Goal: Use online tool/utility: Utilize a website feature to perform a specific function

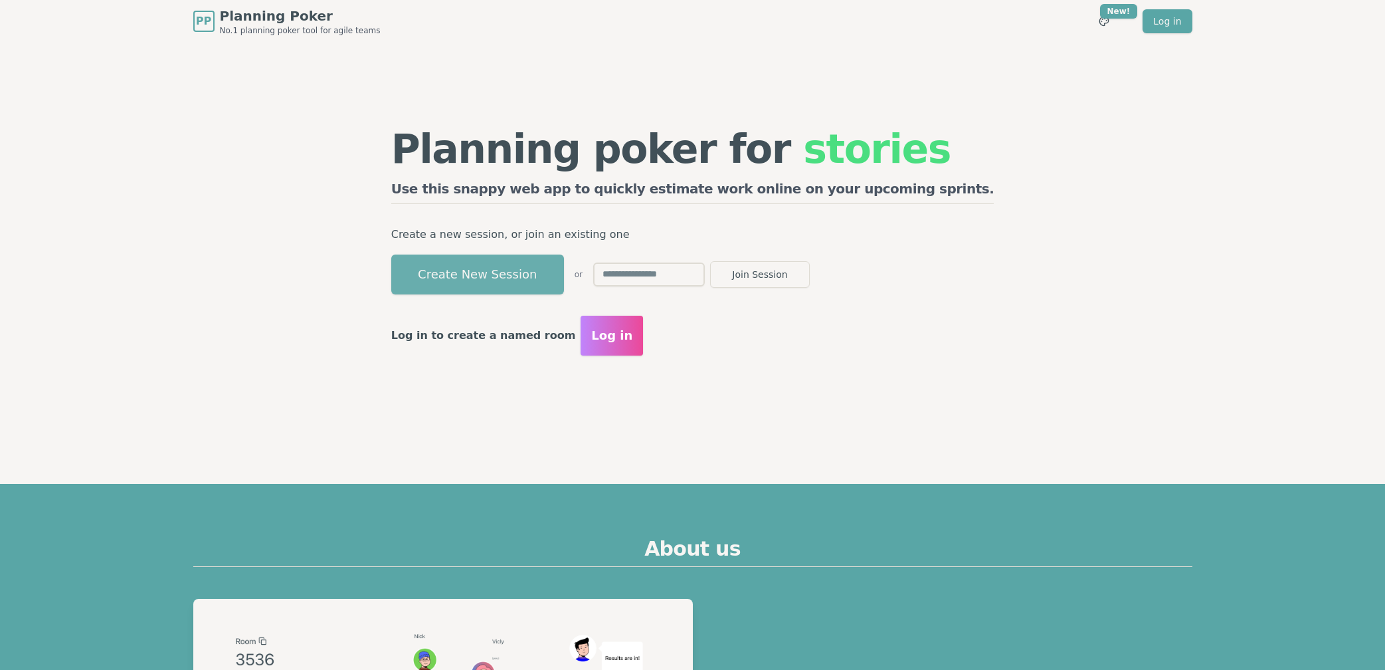
click at [518, 289] on button "Create New Session" at bounding box center [477, 274] width 173 height 40
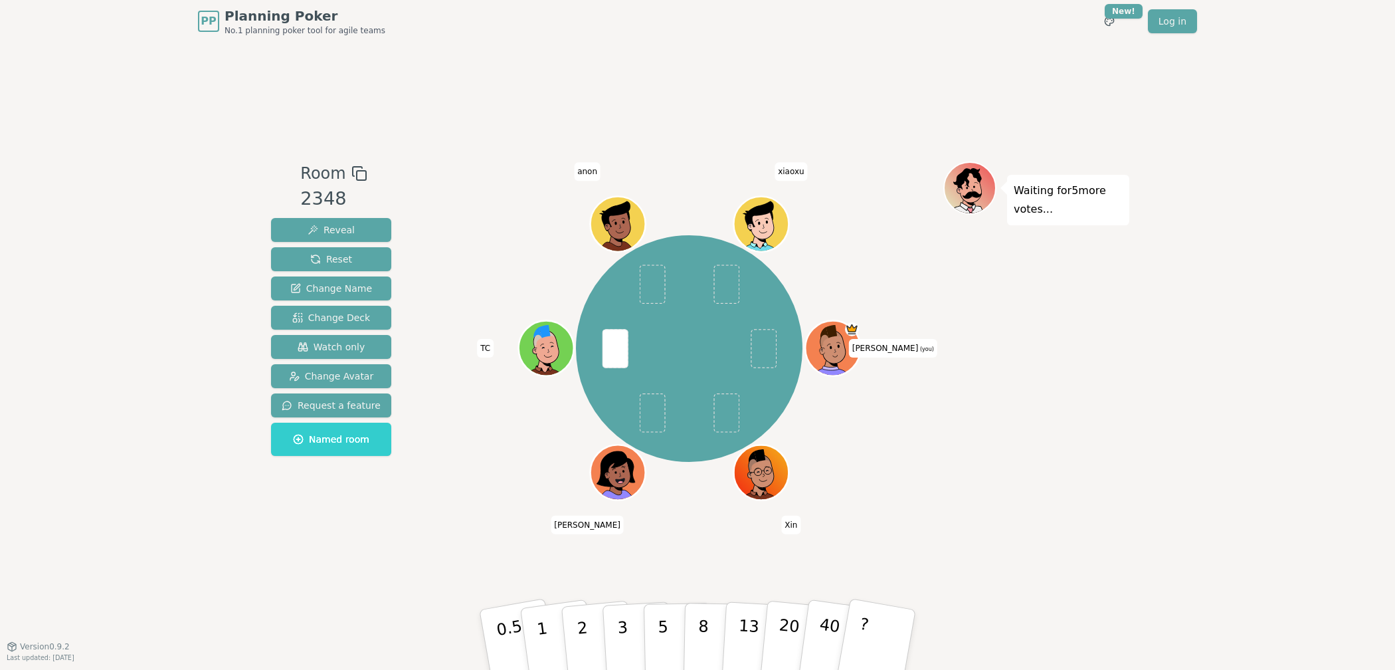
click at [474, 541] on div "Room 2348 Reveal Reset Change Name Change Deck Watch only Change Avatar Request…" at bounding box center [698, 344] width 864 height 603
click at [620, 614] on p "3" at bounding box center [623, 641] width 15 height 72
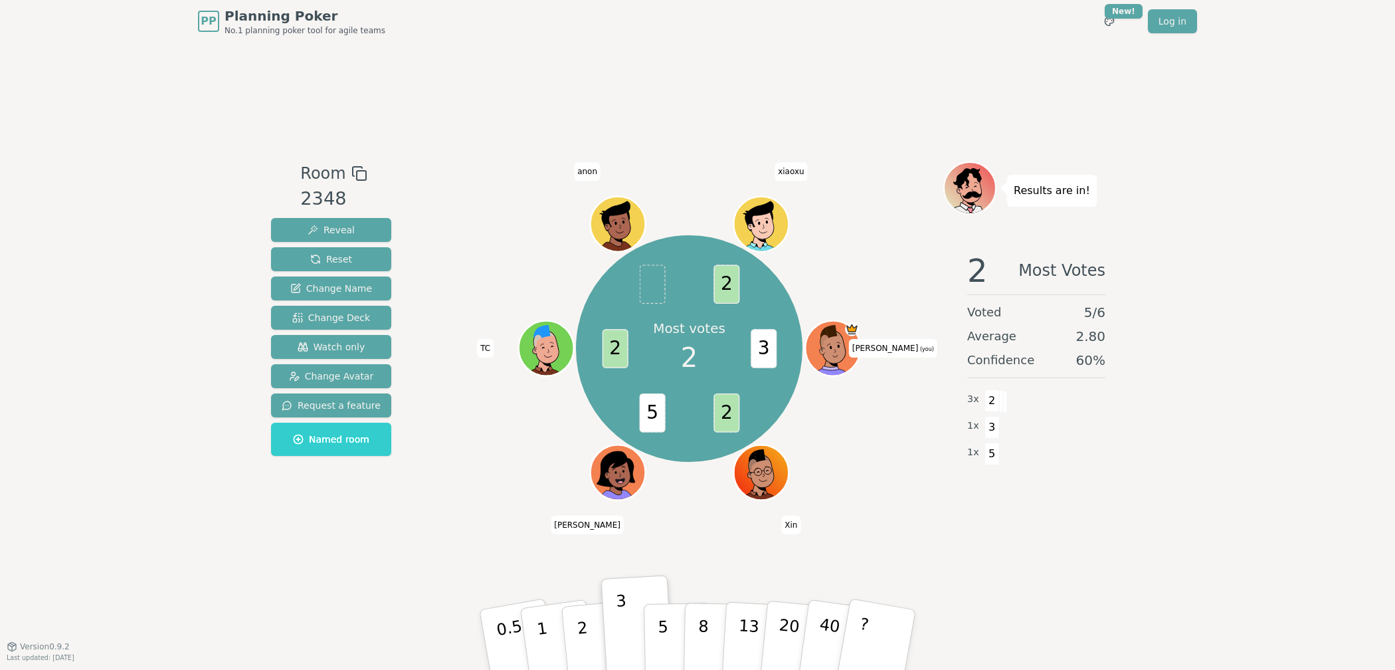
click at [506, 158] on div "Room 2348 Reveal Reset Change Name Change Deck Watch only Change Avatar Request…" at bounding box center [698, 344] width 864 height 603
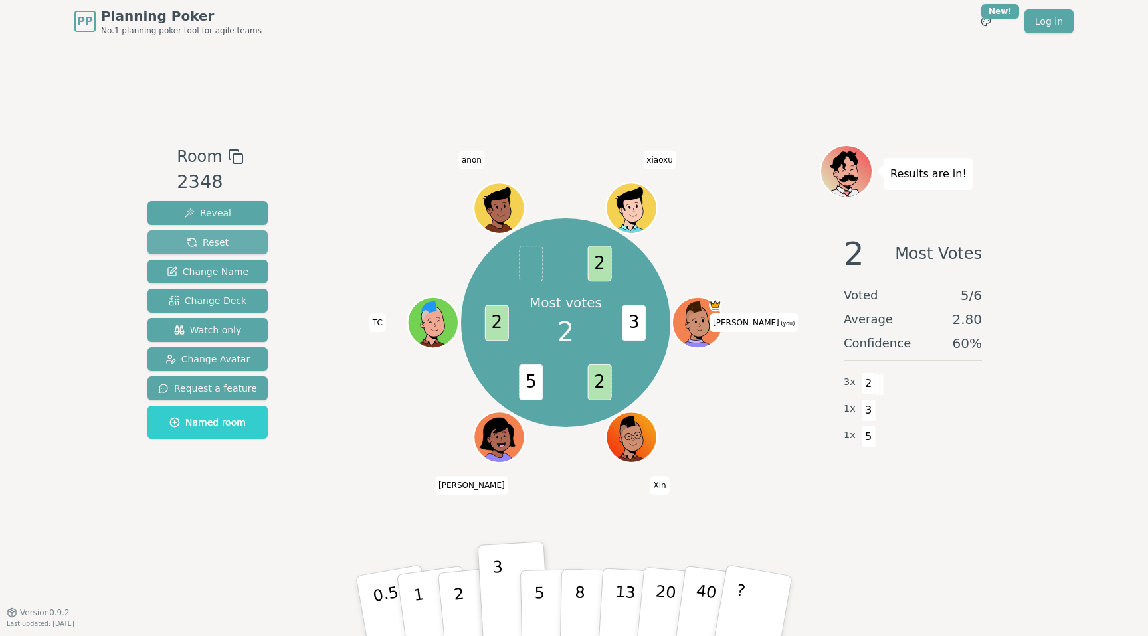
click at [223, 239] on span "Reset" at bounding box center [208, 242] width 42 height 13
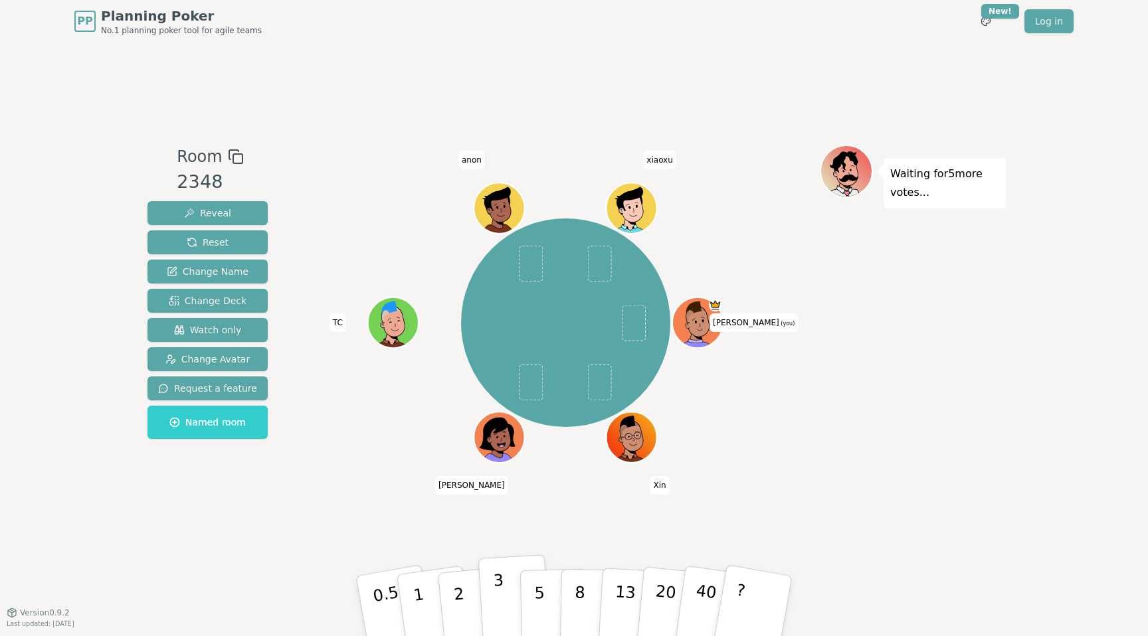
click at [490, 579] on button "3" at bounding box center [514, 607] width 72 height 104
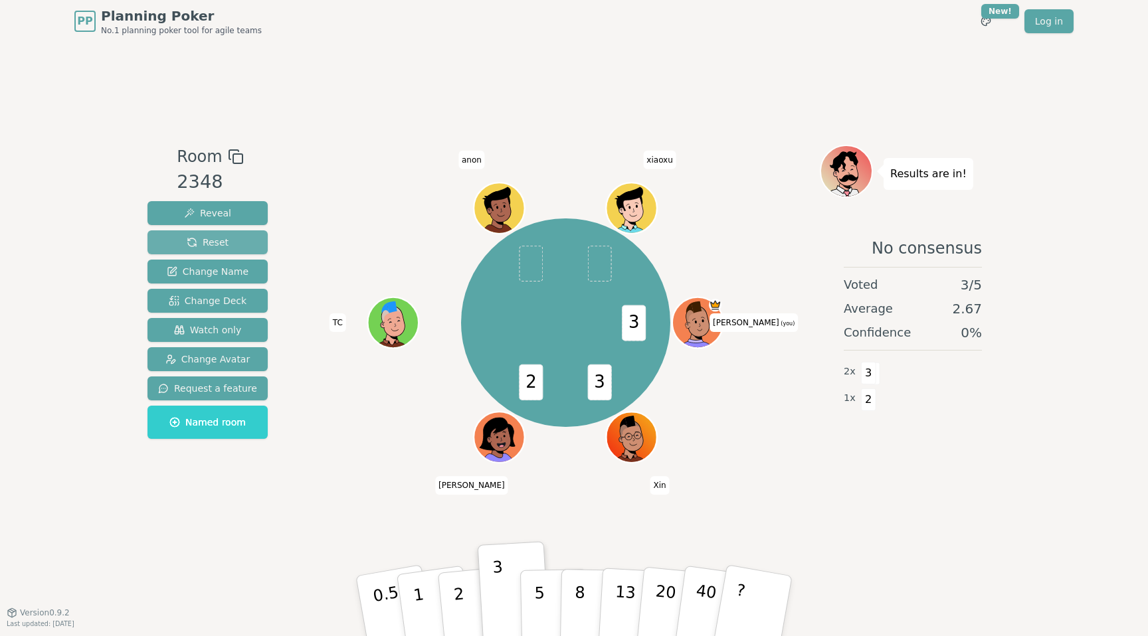
click at [214, 245] on span "Reset" at bounding box center [208, 242] width 42 height 13
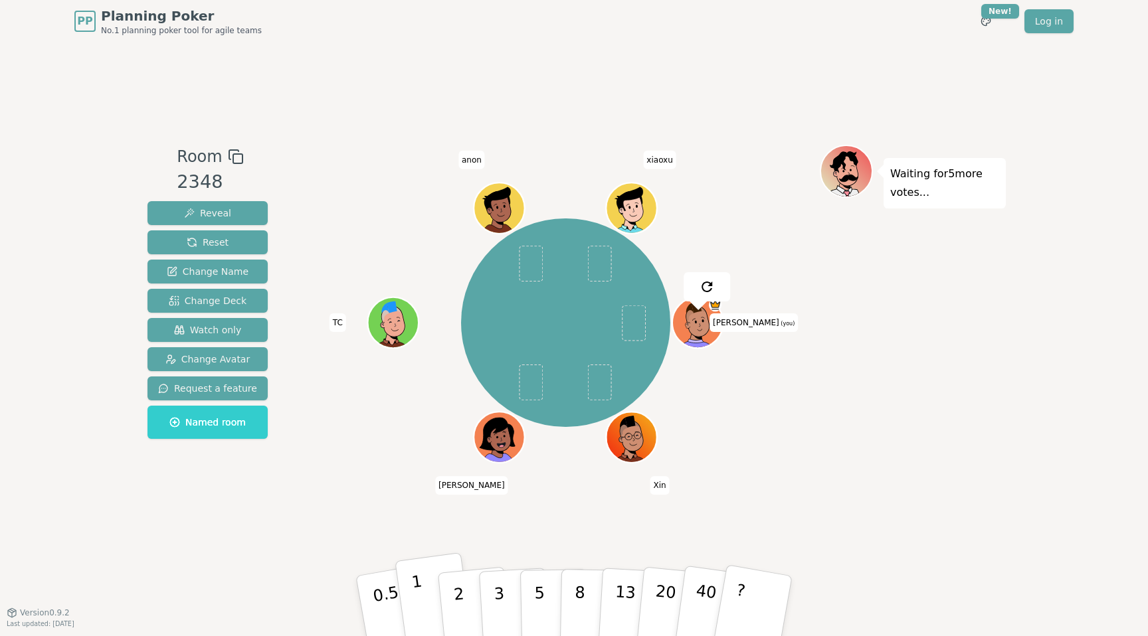
click at [421, 586] on button "1" at bounding box center [434, 607] width 79 height 108
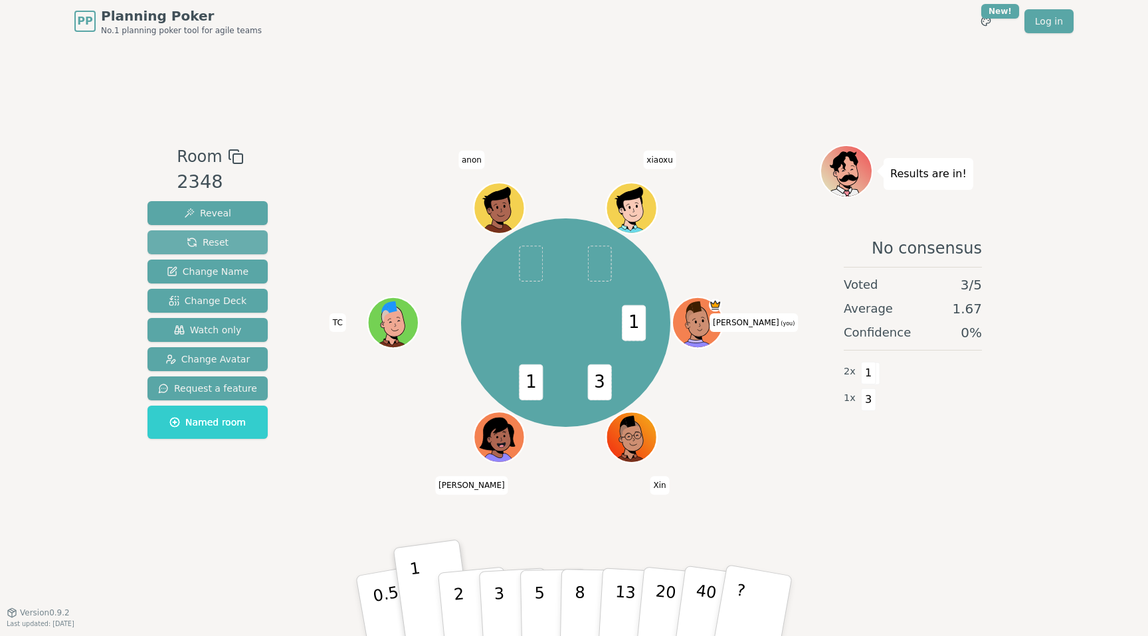
click at [220, 237] on span "Reset" at bounding box center [208, 242] width 42 height 13
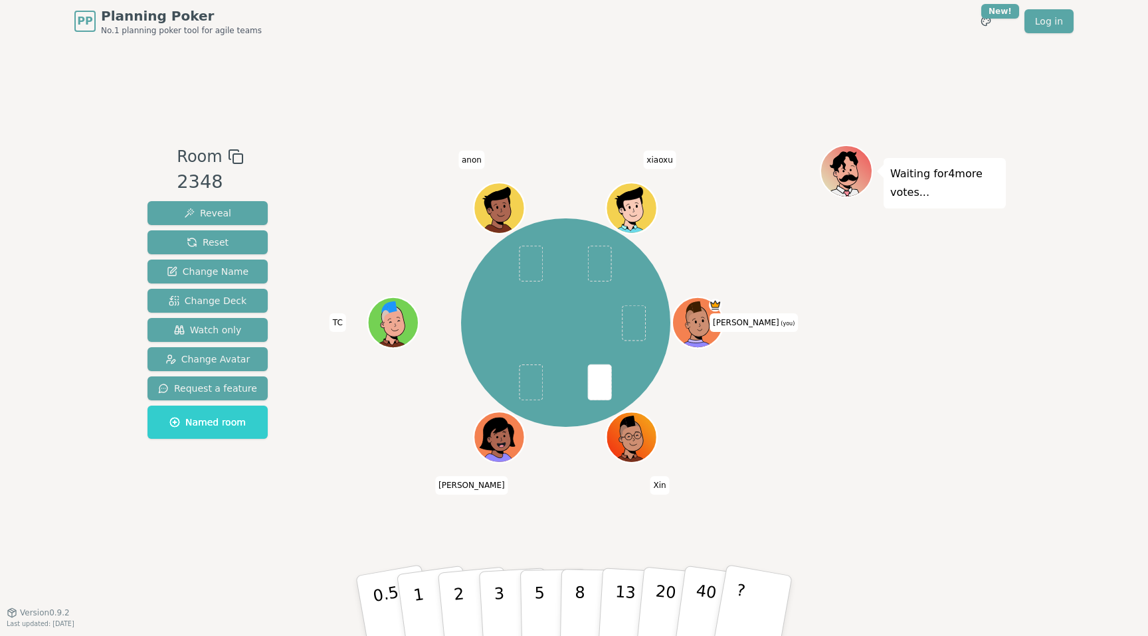
click at [384, 138] on div "Room 2348 Reveal Reset Change Name Change Deck Watch only Change Avatar Request…" at bounding box center [574, 328] width 864 height 570
click at [504, 585] on button "3" at bounding box center [514, 607] width 72 height 104
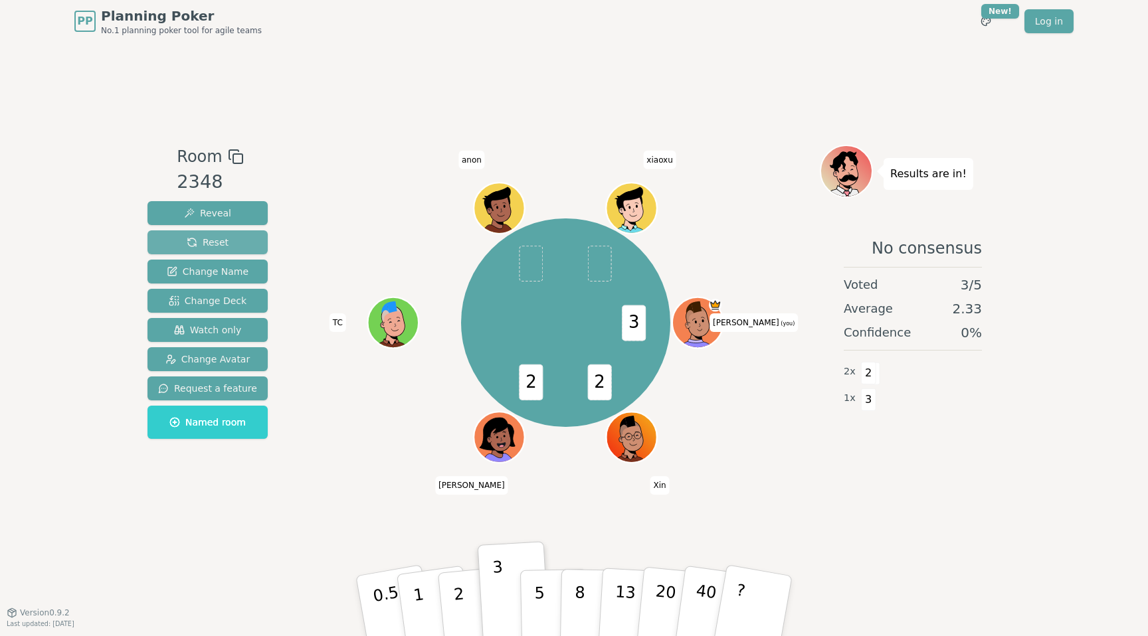
click at [187, 241] on span "Reset" at bounding box center [208, 242] width 42 height 13
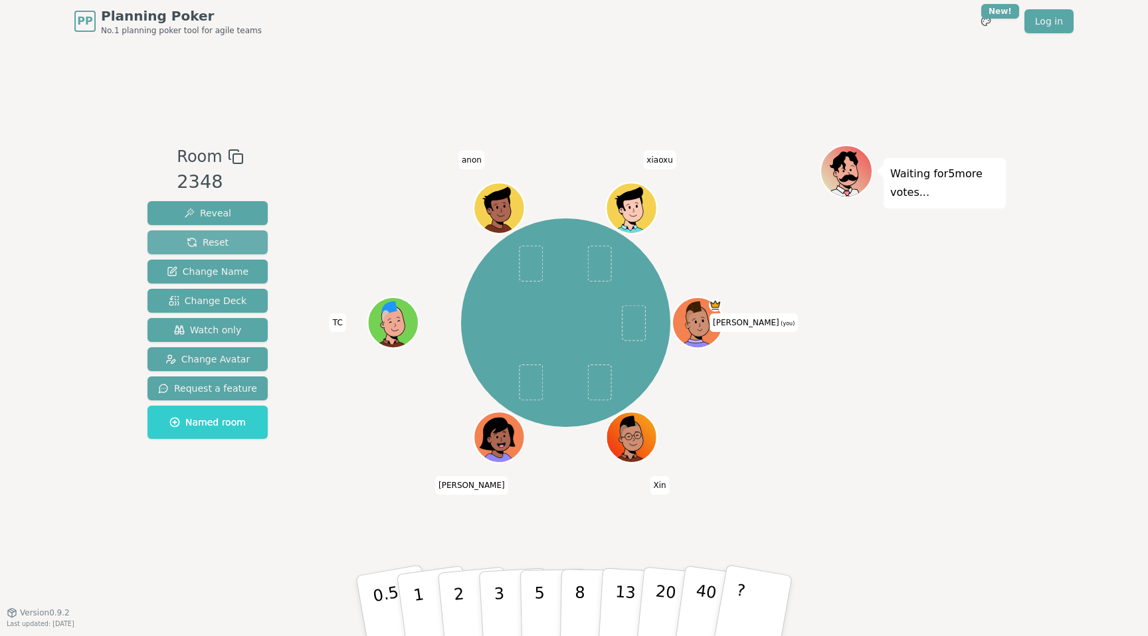
click at [206, 248] on span "Reset" at bounding box center [208, 242] width 42 height 13
click at [384, 86] on div "Room 2348 Reveal Reset Change Name Change Deck Watch only Change Avatar Request…" at bounding box center [574, 328] width 864 height 570
click at [459, 595] on p "2" at bounding box center [460, 608] width 17 height 72
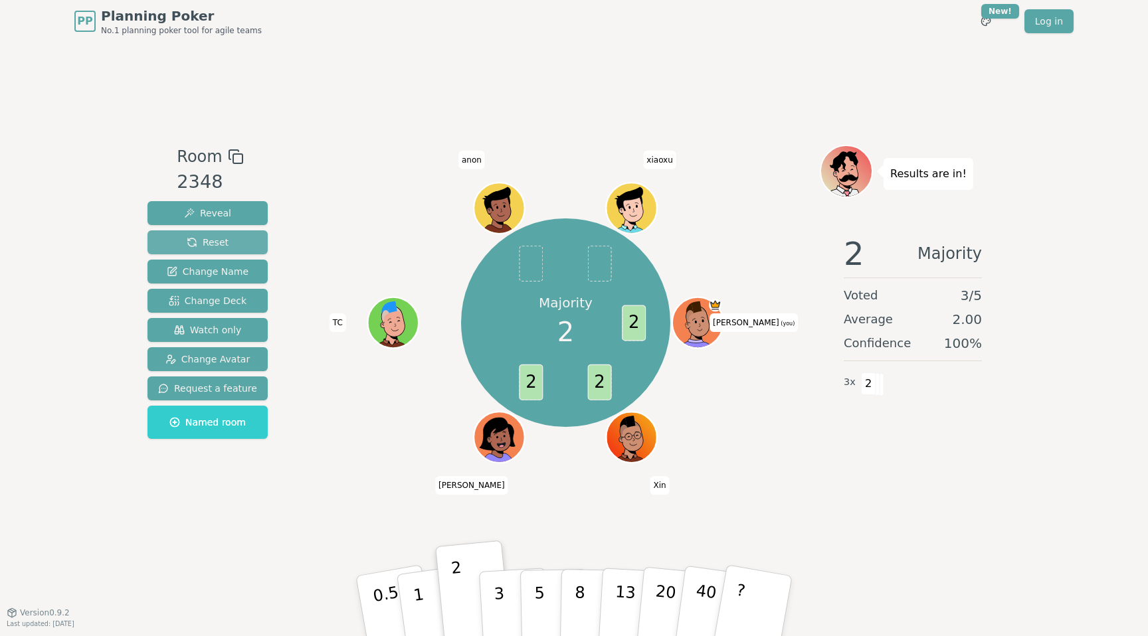
click at [173, 242] on button "Reset" at bounding box center [207, 243] width 120 height 24
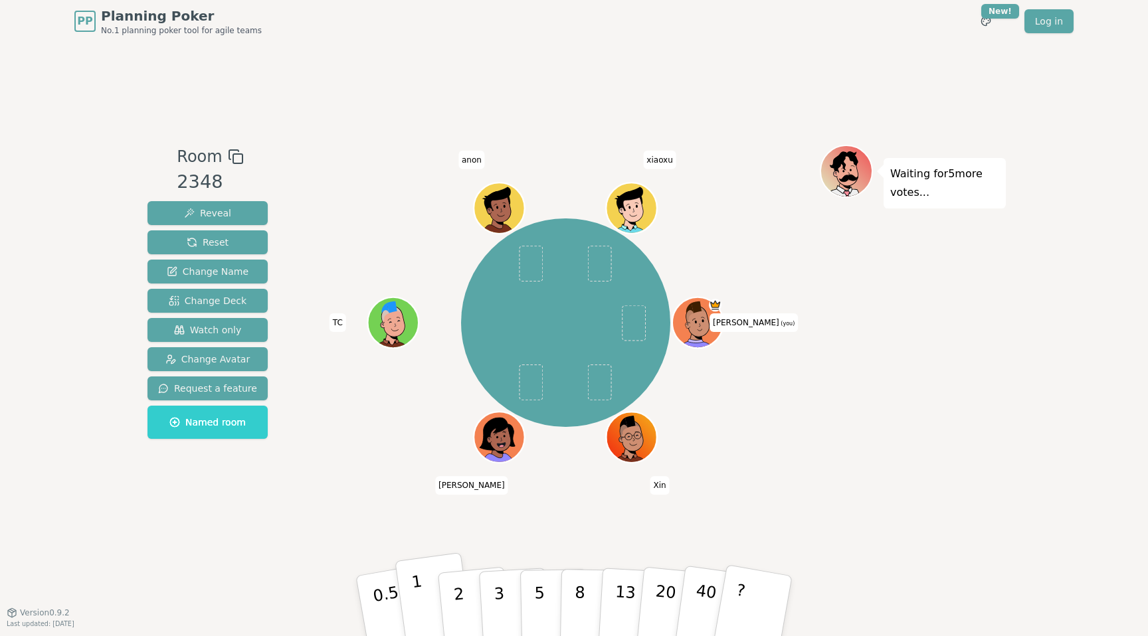
click at [417, 592] on p "1" at bounding box center [421, 608] width 20 height 72
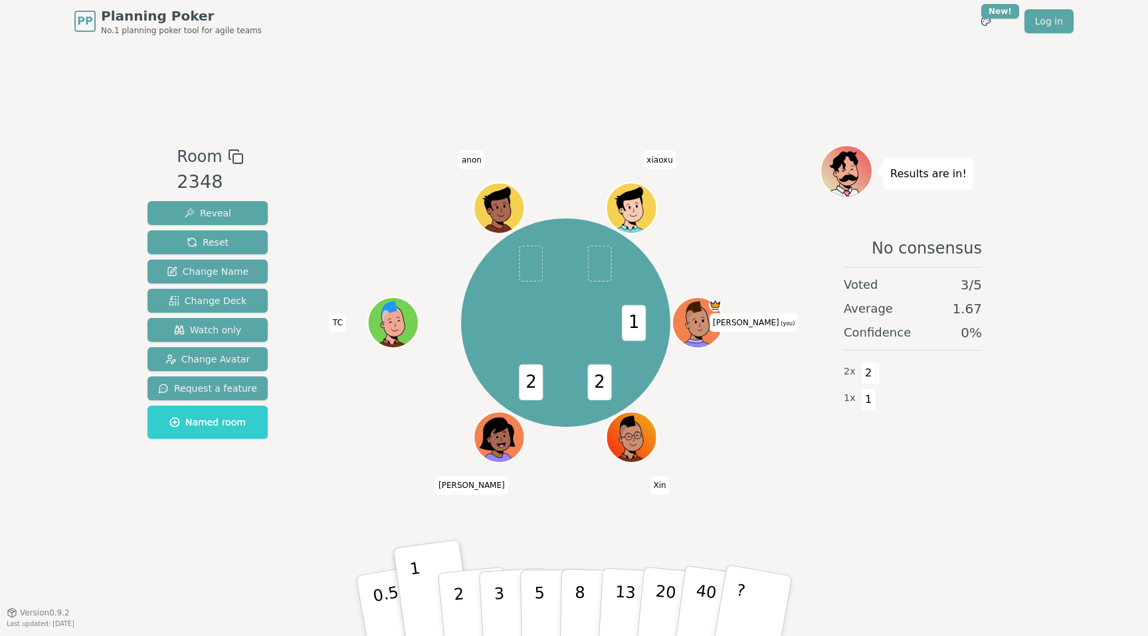
click at [387, 212] on div "1 2 2 [PERSON_NAME] (you) [PERSON_NAME] TC [PERSON_NAME]" at bounding box center [566, 323] width 508 height 308
click at [215, 239] on span "Reset" at bounding box center [208, 242] width 42 height 13
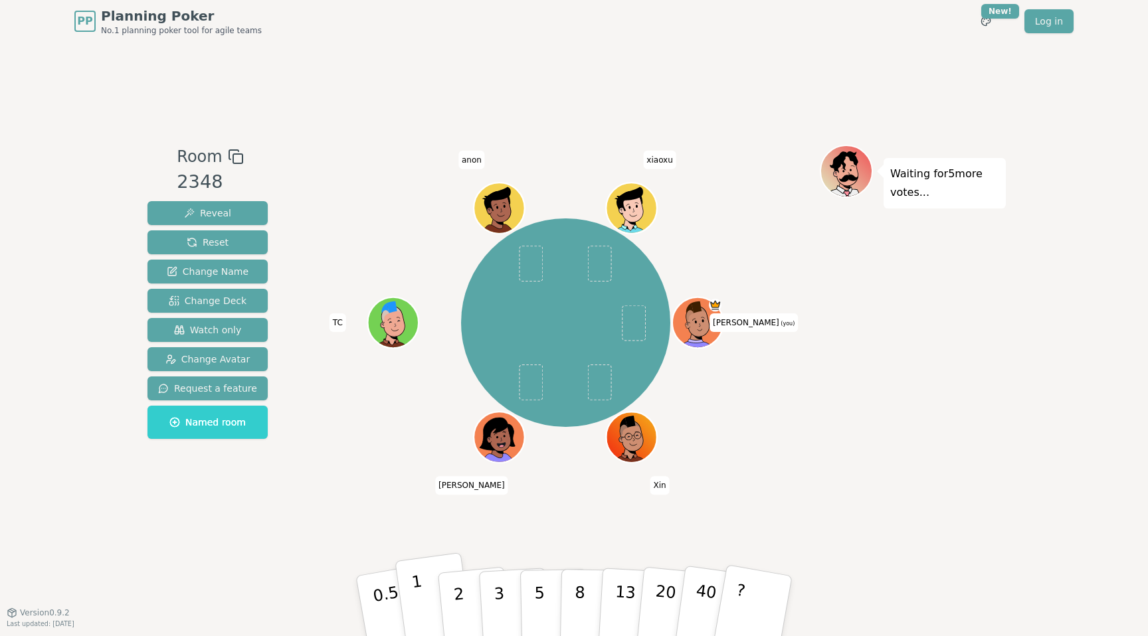
click at [419, 593] on p "1" at bounding box center [421, 608] width 20 height 72
